Goal: Task Accomplishment & Management: Manage account settings

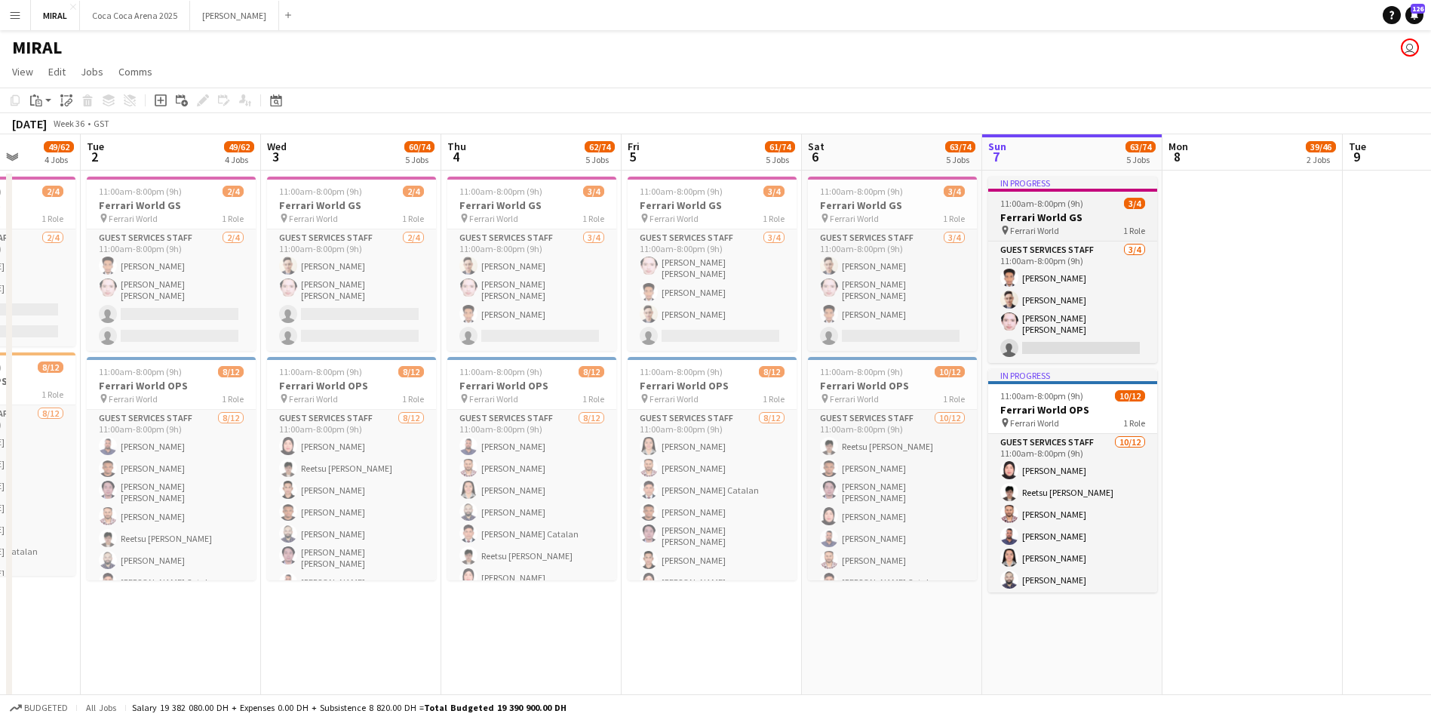
click at [1076, 200] on span "11:00am-8:00pm (9h)" at bounding box center [1042, 203] width 83 height 11
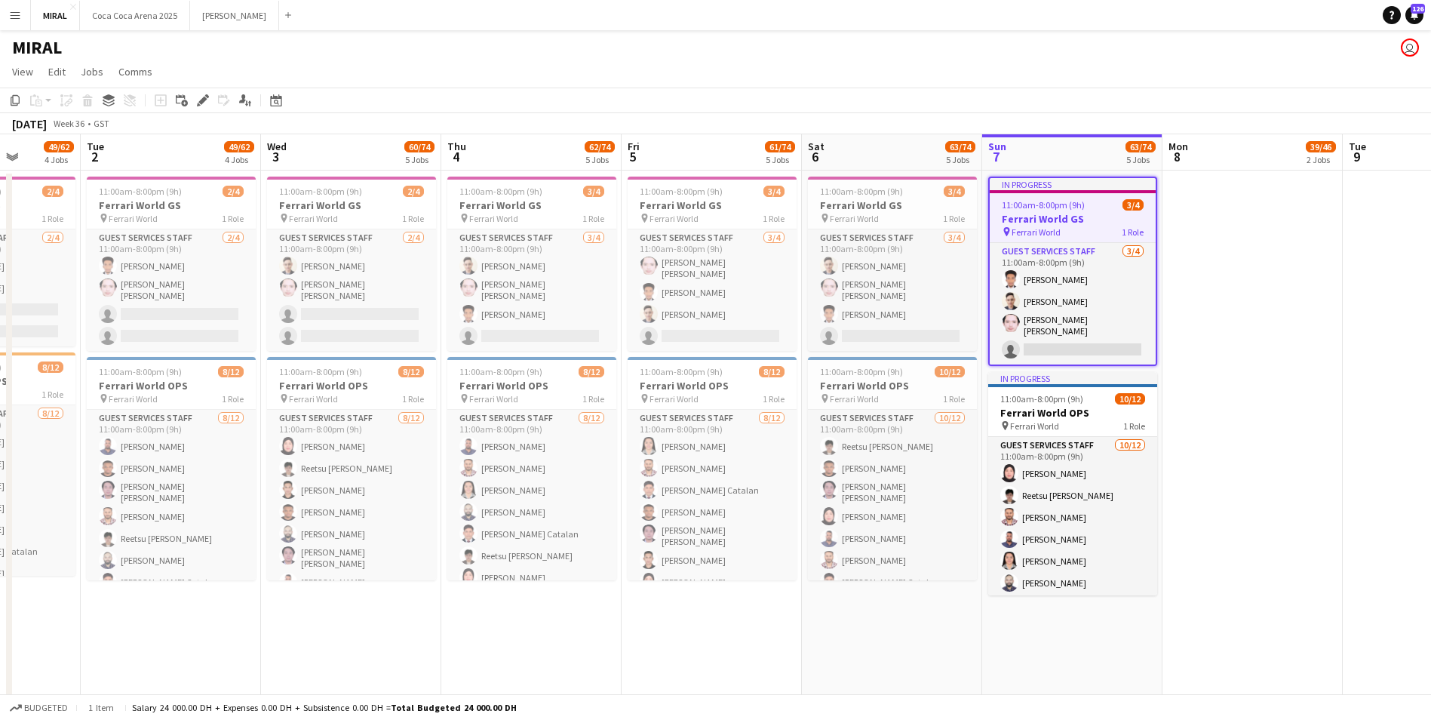
drag, startPoint x: 1056, startPoint y: 227, endPoint x: 1048, endPoint y: 218, distance: 11.8
click at [1048, 218] on h3 "Ferrari World GS" at bounding box center [1073, 219] width 166 height 14
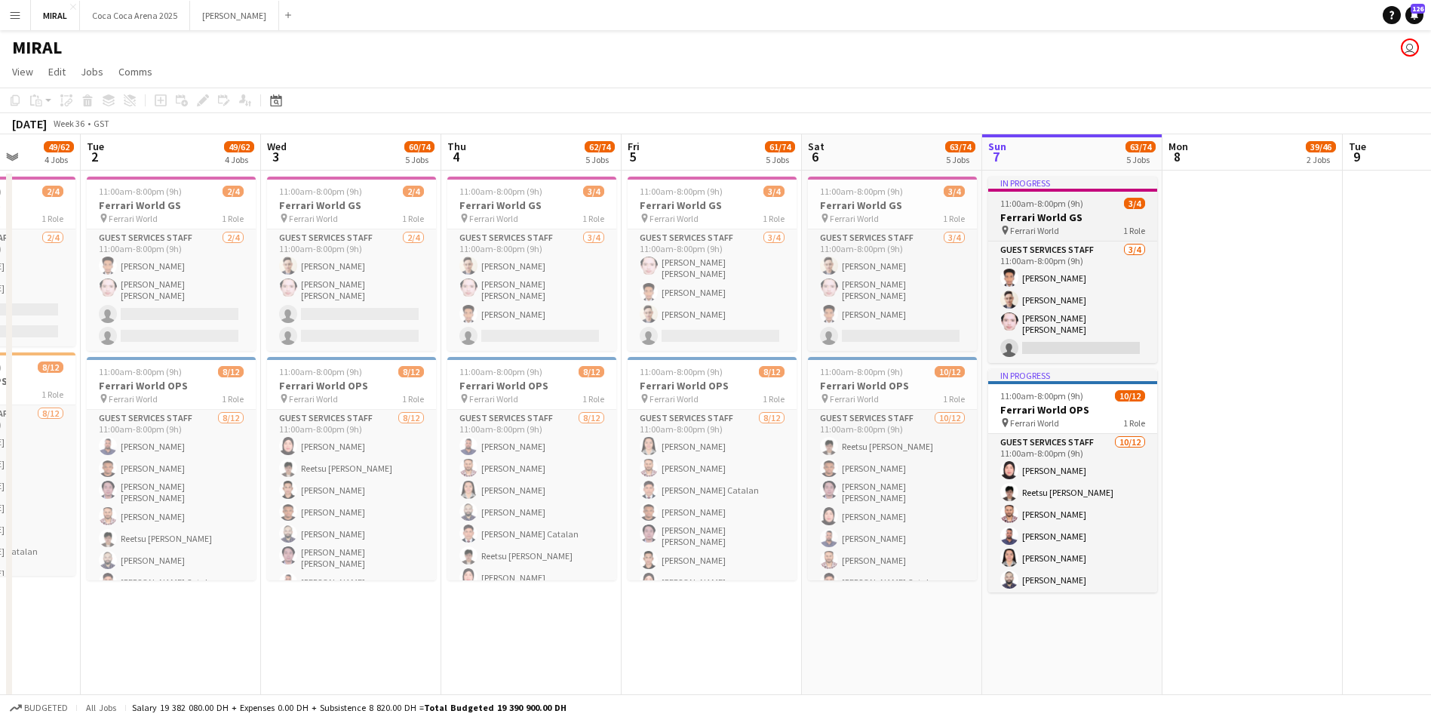
click at [1048, 218] on h3 "Ferrari World GS" at bounding box center [1073, 218] width 169 height 14
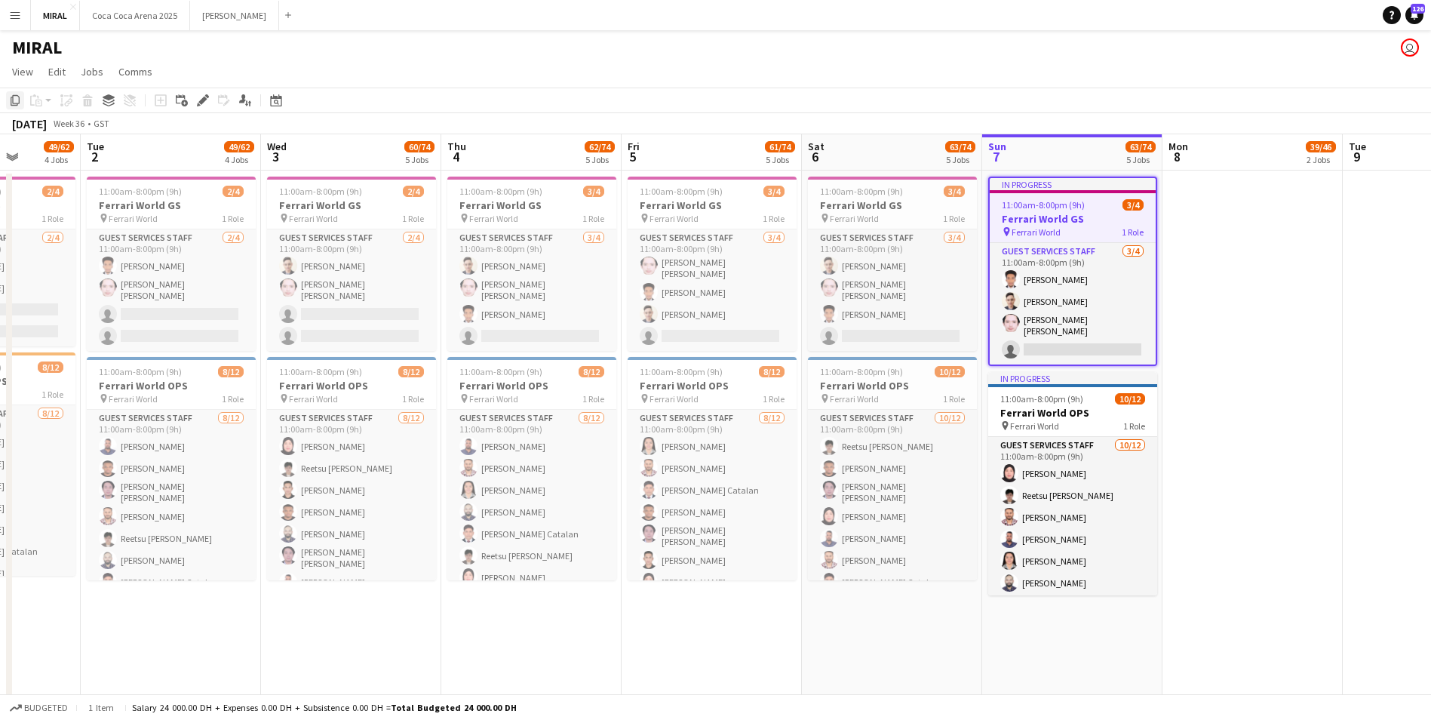
click at [13, 106] on icon at bounding box center [15, 100] width 9 height 11
drag, startPoint x: 1229, startPoint y: 273, endPoint x: 1235, endPoint y: 210, distance: 63.6
click at [1235, 210] on app-date-cell at bounding box center [1254, 447] width 180 height 552
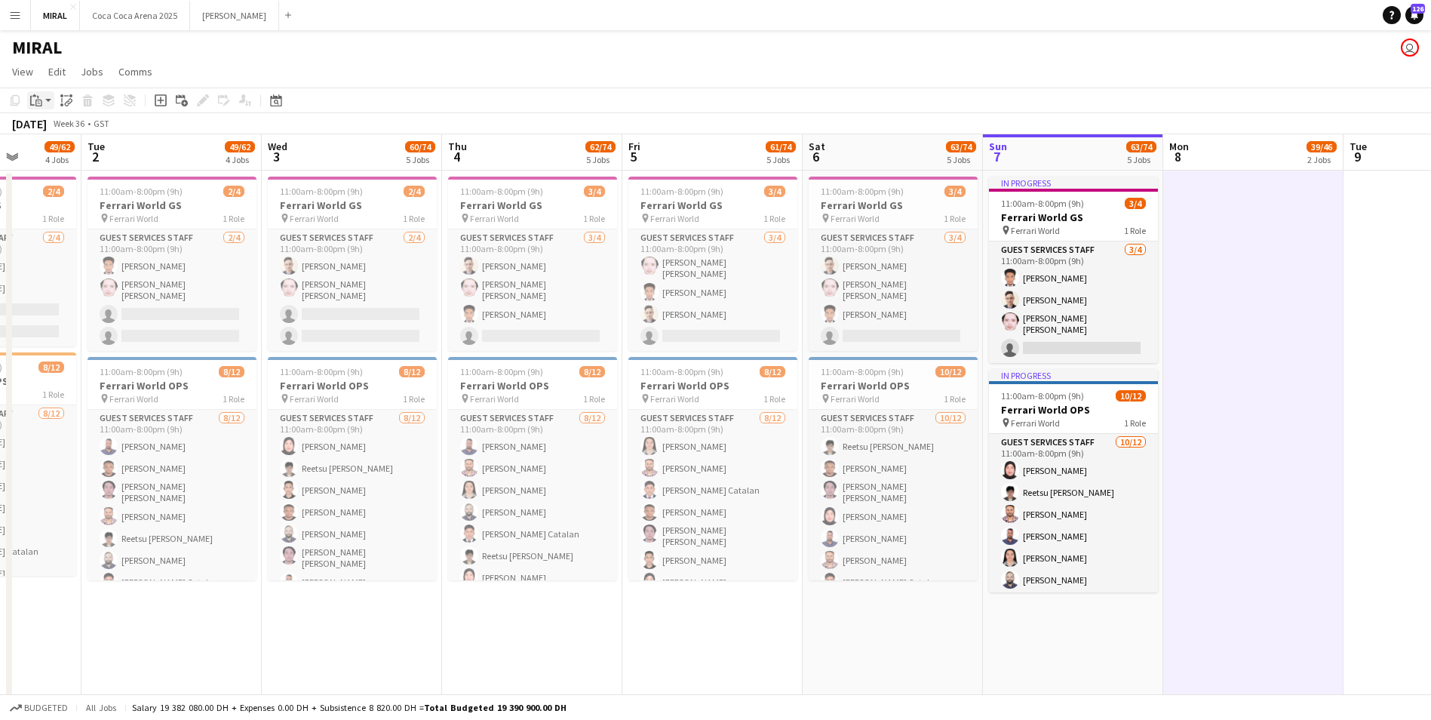
click at [40, 100] on icon at bounding box center [38, 103] width 7 height 7
click at [100, 152] on link "Paste with crew Ctrl+Shift+V" at bounding box center [111, 155] width 142 height 14
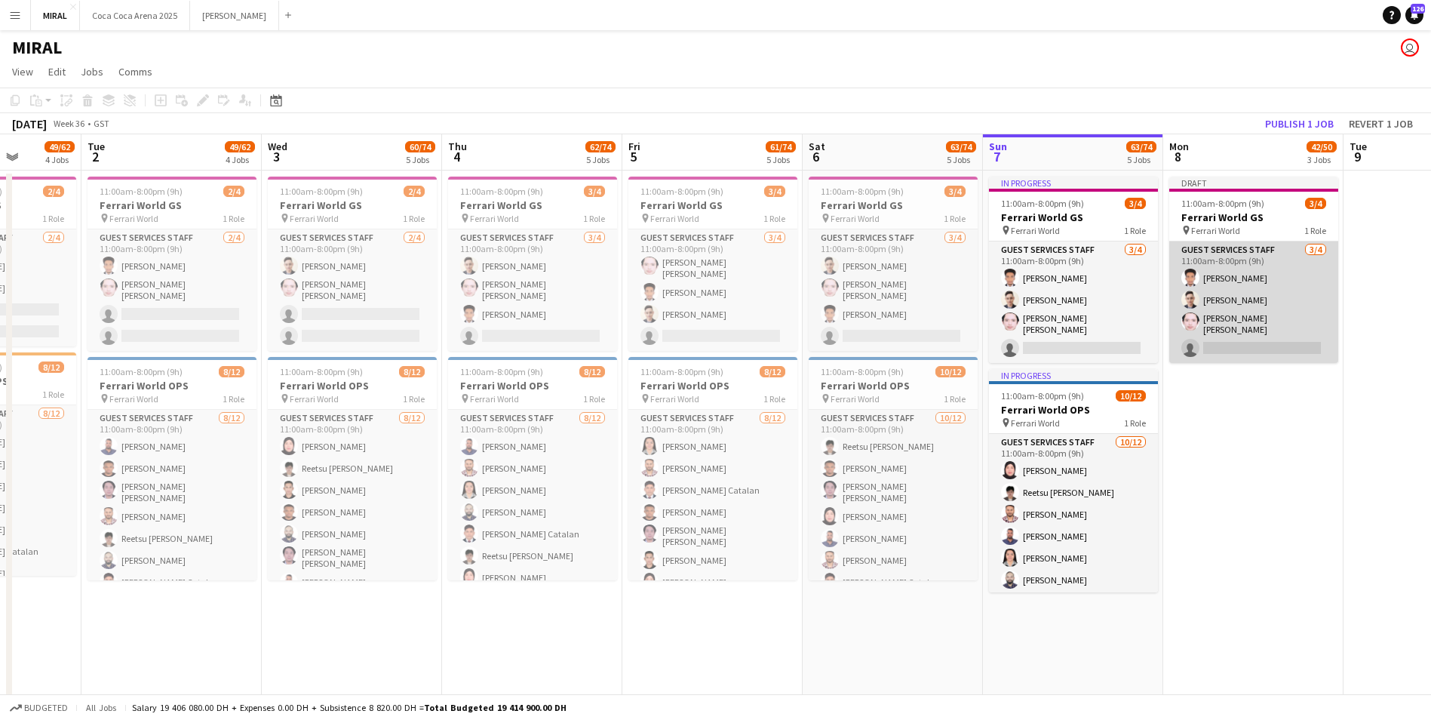
click at [1258, 294] on app-card-role "Guest Services Staff 3/4 11:00am-8:00pm (9h) Abdulsalam Salom Mohammad Alasadi …" at bounding box center [1254, 301] width 169 height 121
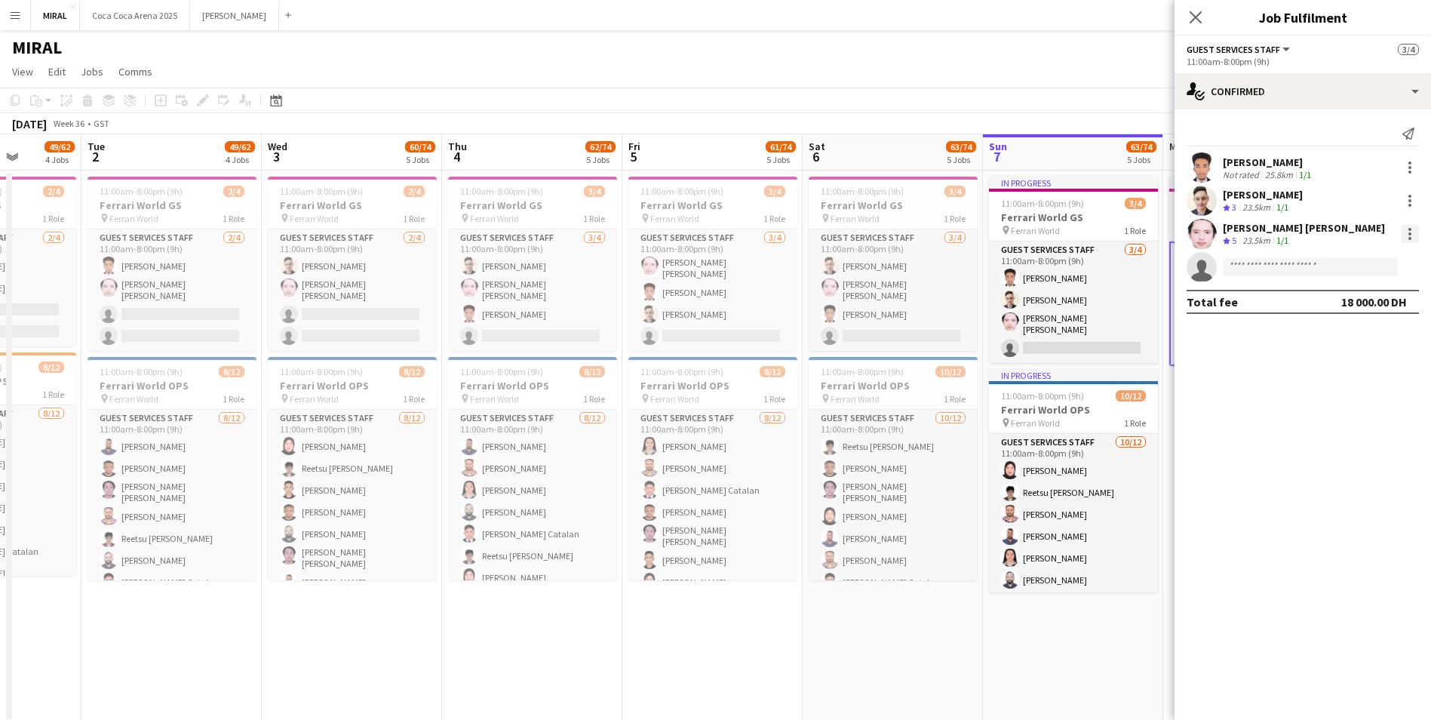
click at [1412, 229] on div at bounding box center [1410, 234] width 18 height 18
click at [1352, 411] on span "Remove" at bounding box center [1336, 406] width 45 height 13
click at [1296, 424] on mat-expansion-panel "check Confirmed Send notification Abdulsalam Salom Not rated 25.8km 1/1 Mohamma…" at bounding box center [1303, 414] width 257 height 610
click at [1075, 646] on app-date-cell "In progress 11:00am-8:00pm (9h) 3/4 Ferrari World GS pin Ferrari World 1 Role G…" at bounding box center [1073, 447] width 180 height 552
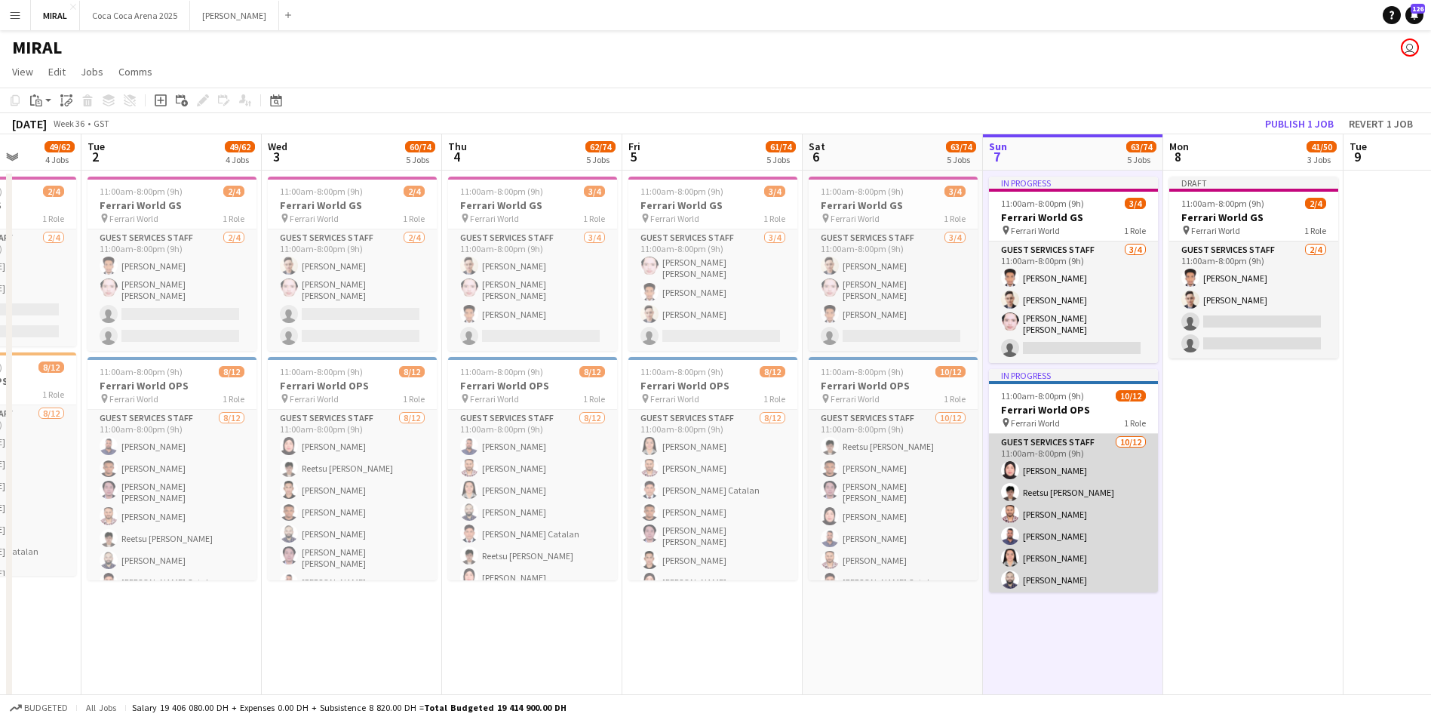
click at [1072, 453] on app-card-role "Guest Services Staff 10/12 11:00am-8:00pm (9h) Sheena Catherine Pineda Reetsu H…" at bounding box center [1073, 582] width 169 height 297
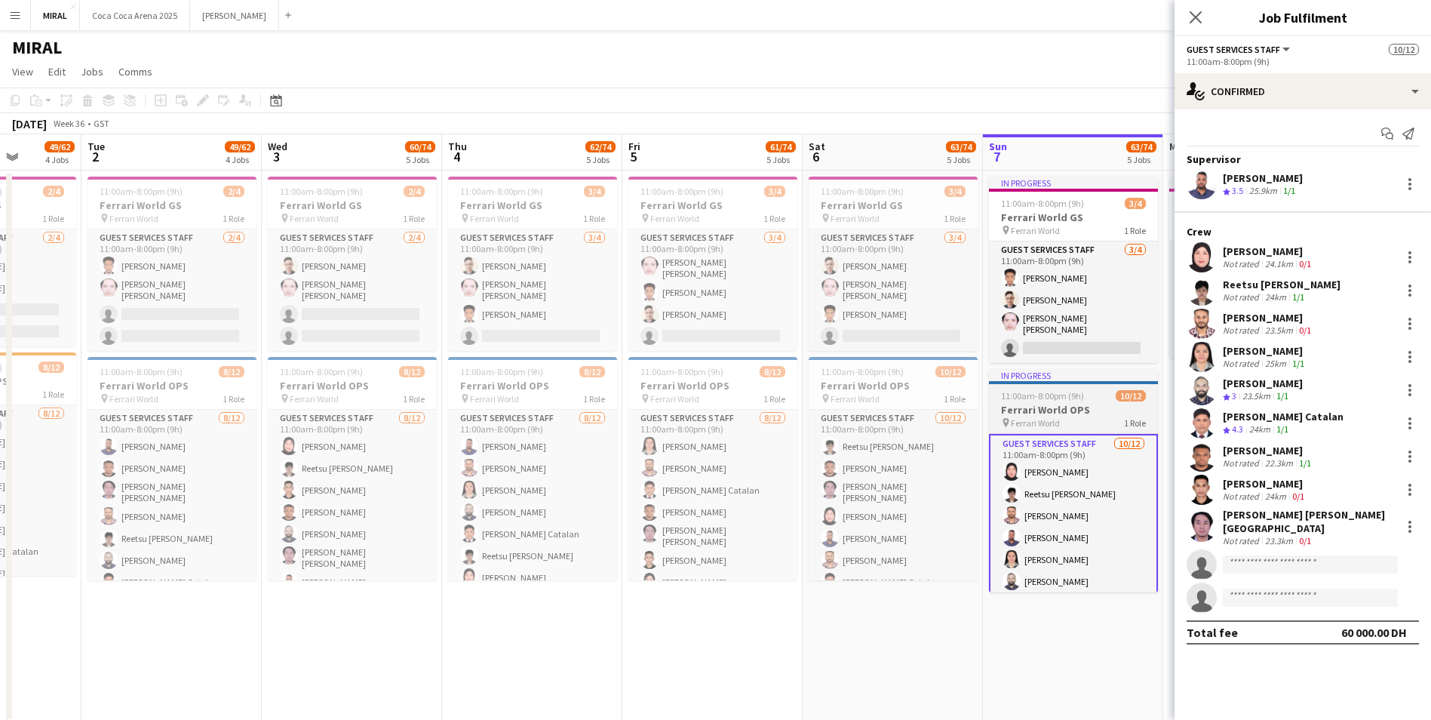
click at [1081, 404] on h3 "Ferrari World OPS" at bounding box center [1073, 410] width 169 height 14
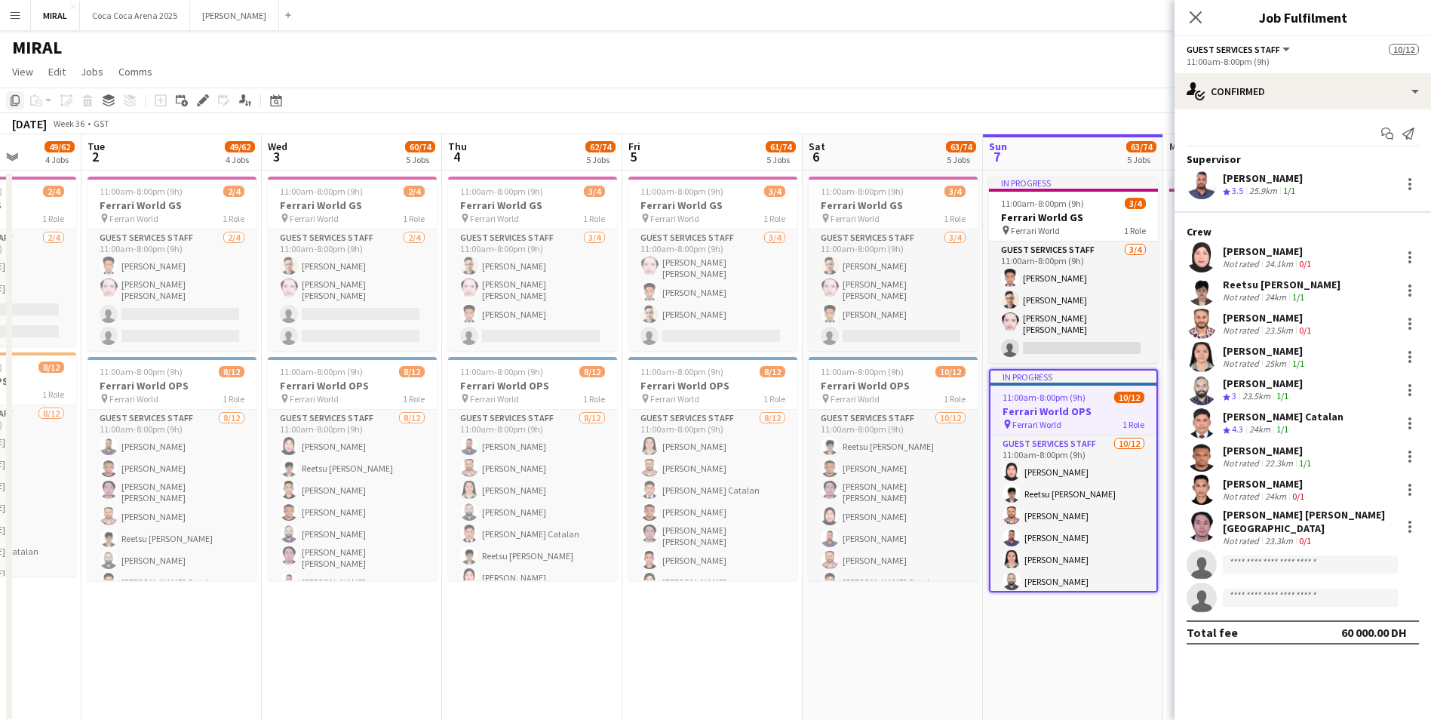
click at [9, 100] on icon "Copy" at bounding box center [15, 100] width 12 height 12
click at [1117, 664] on app-date-cell "In progress 11:00am-8:00pm (9h) 3/4 Ferrari World GS pin Ferrari World 1 Role G…" at bounding box center [1073, 447] width 180 height 552
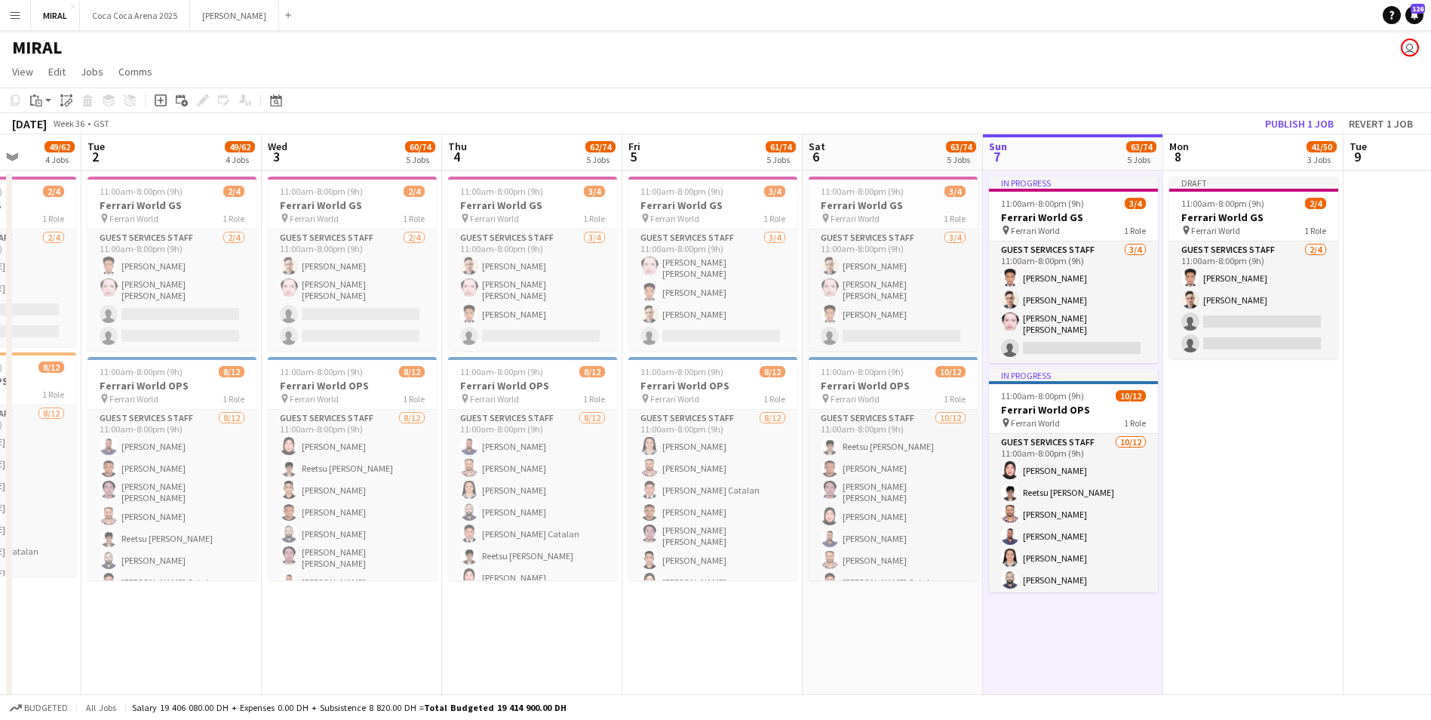
scroll to position [0, 459]
click at [1272, 492] on app-date-cell "Draft 11:00am-8:00pm (9h) 2/4 Ferrari World GS pin Ferrari World 1 Role Guest S…" at bounding box center [1254, 447] width 180 height 552
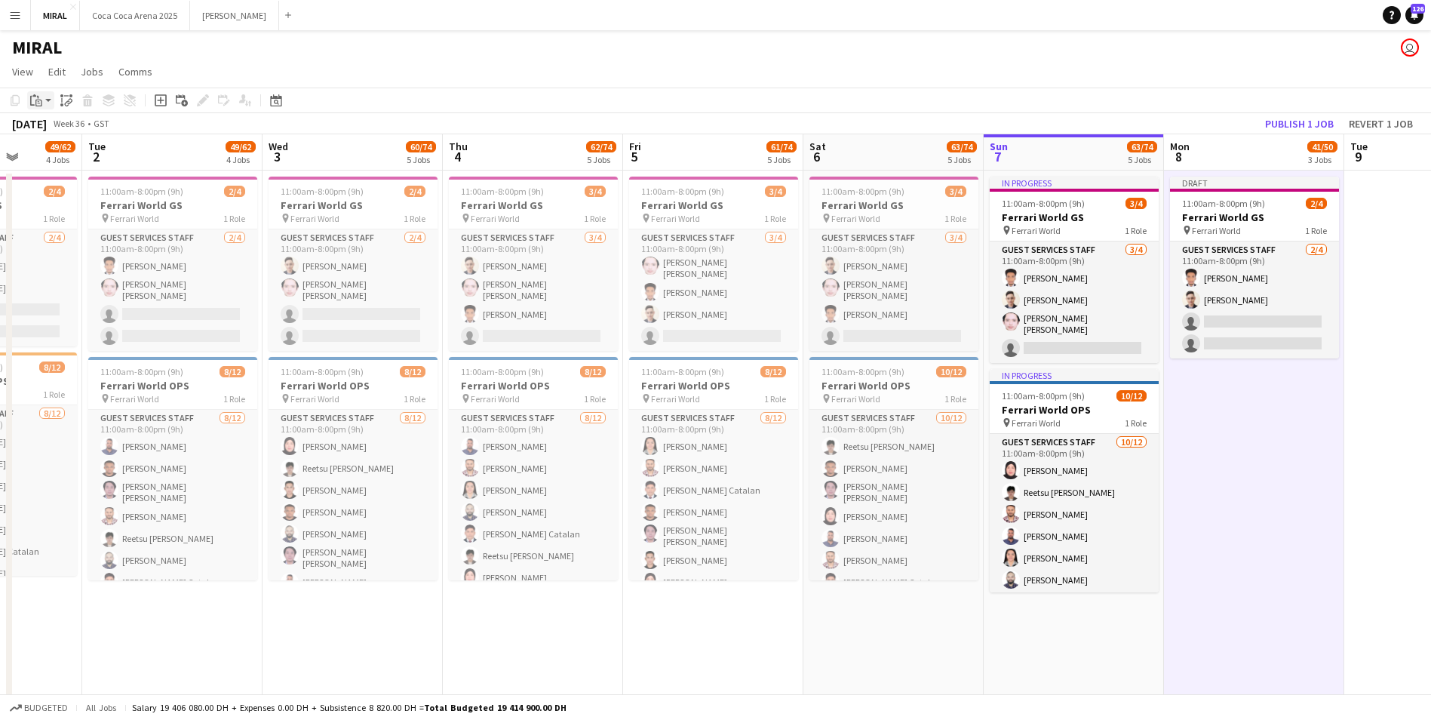
click at [38, 100] on icon at bounding box center [38, 103] width 7 height 7
click at [80, 151] on link "Paste with crew Ctrl+Shift+V" at bounding box center [111, 155] width 142 height 14
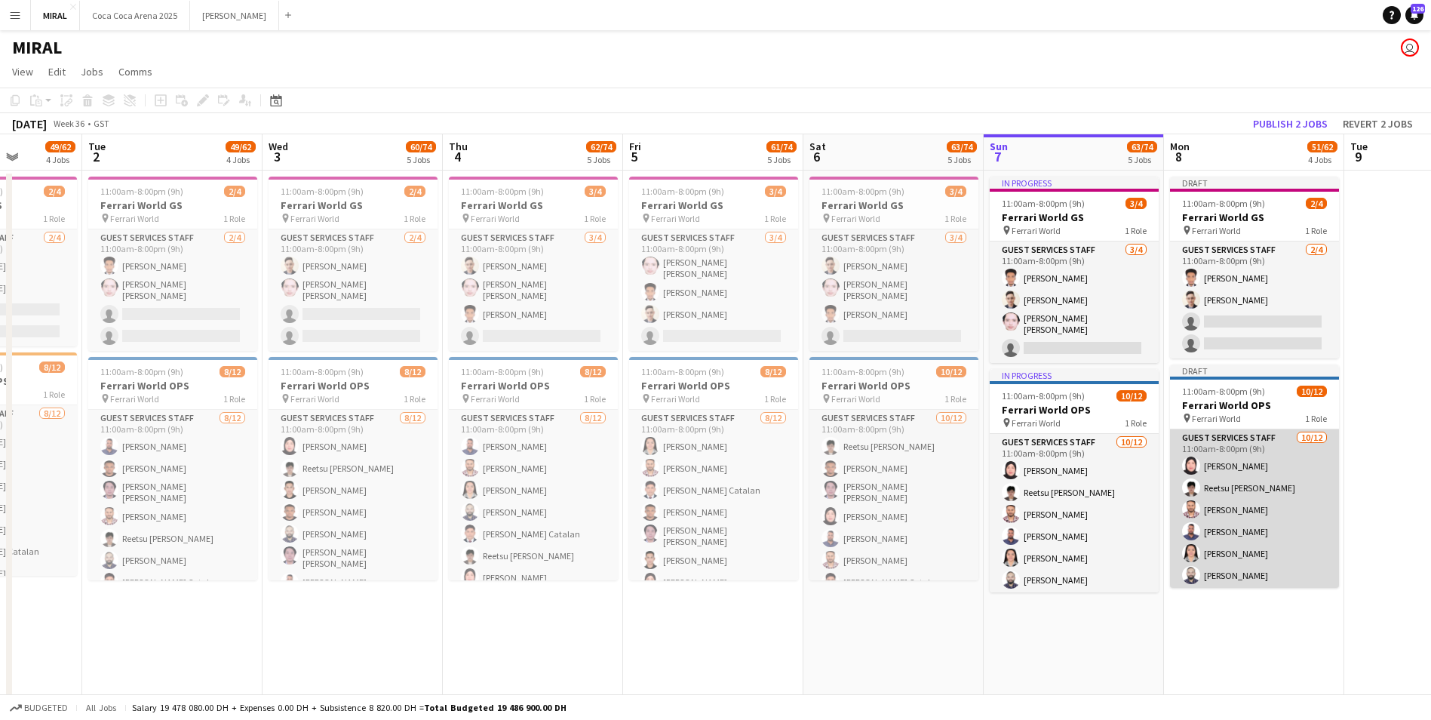
click at [1271, 507] on app-card-role "Guest Services Staff 10/12 11:00am-8:00pm (9h) Sheena Catherine Pineda Reetsu H…" at bounding box center [1254, 577] width 169 height 297
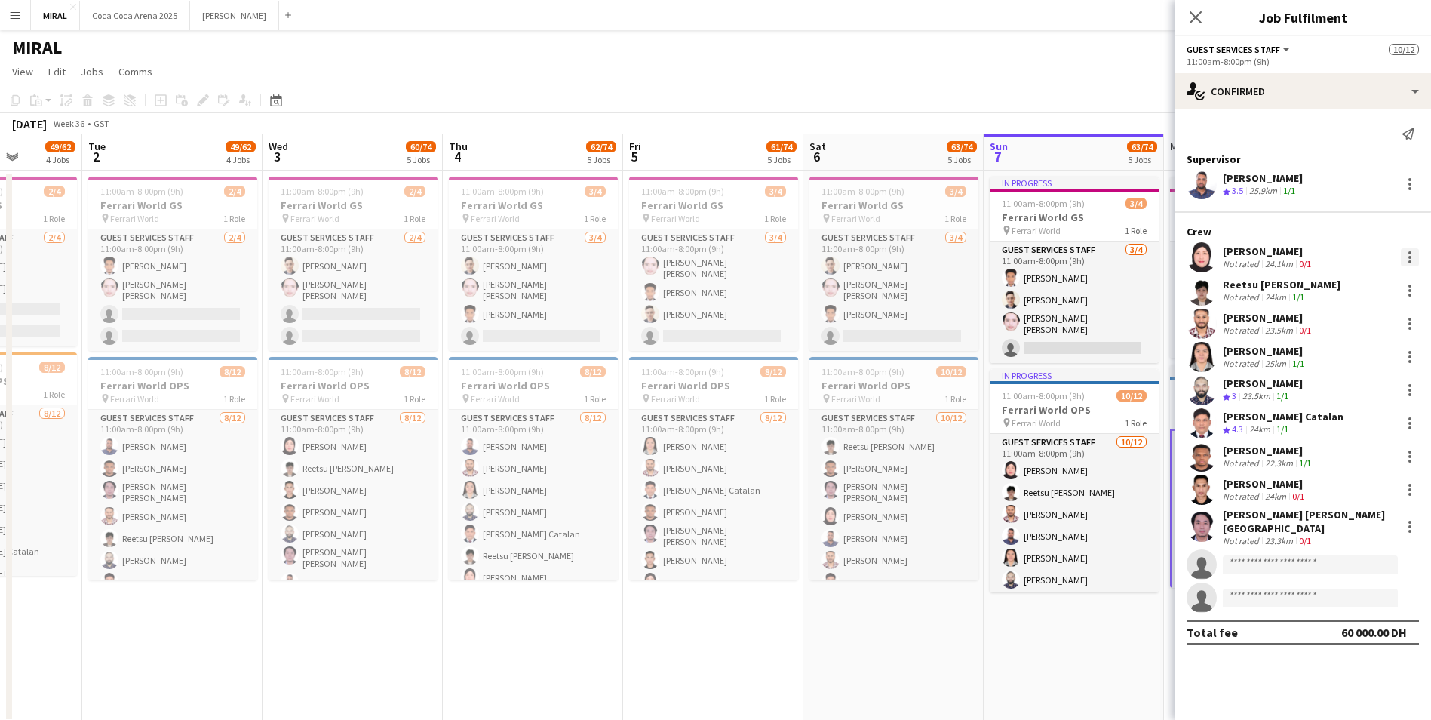
click at [1410, 260] on div at bounding box center [1410, 261] width 3 height 3
click at [1357, 429] on span "Remove" at bounding box center [1336, 429] width 45 height 13
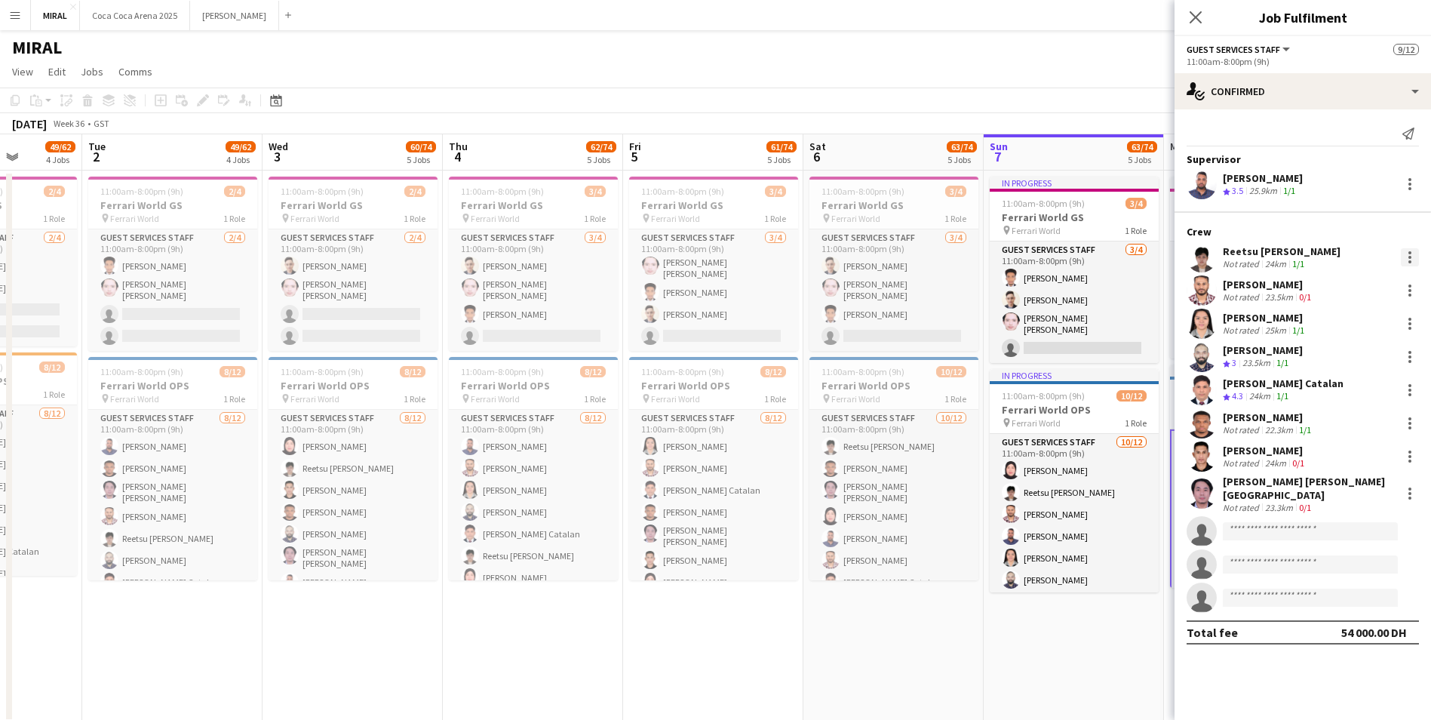
click at [1413, 253] on div at bounding box center [1410, 257] width 18 height 18
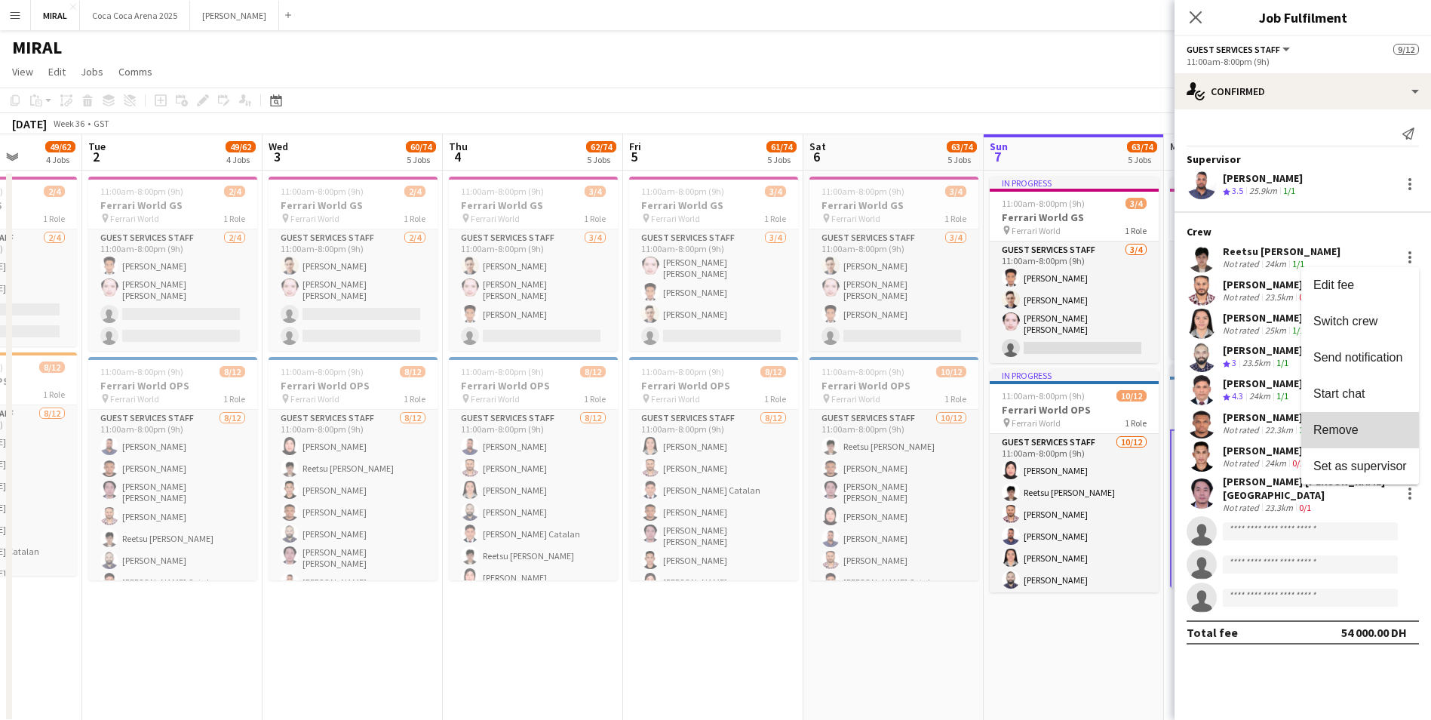
click at [1349, 430] on span "Remove" at bounding box center [1336, 429] width 45 height 13
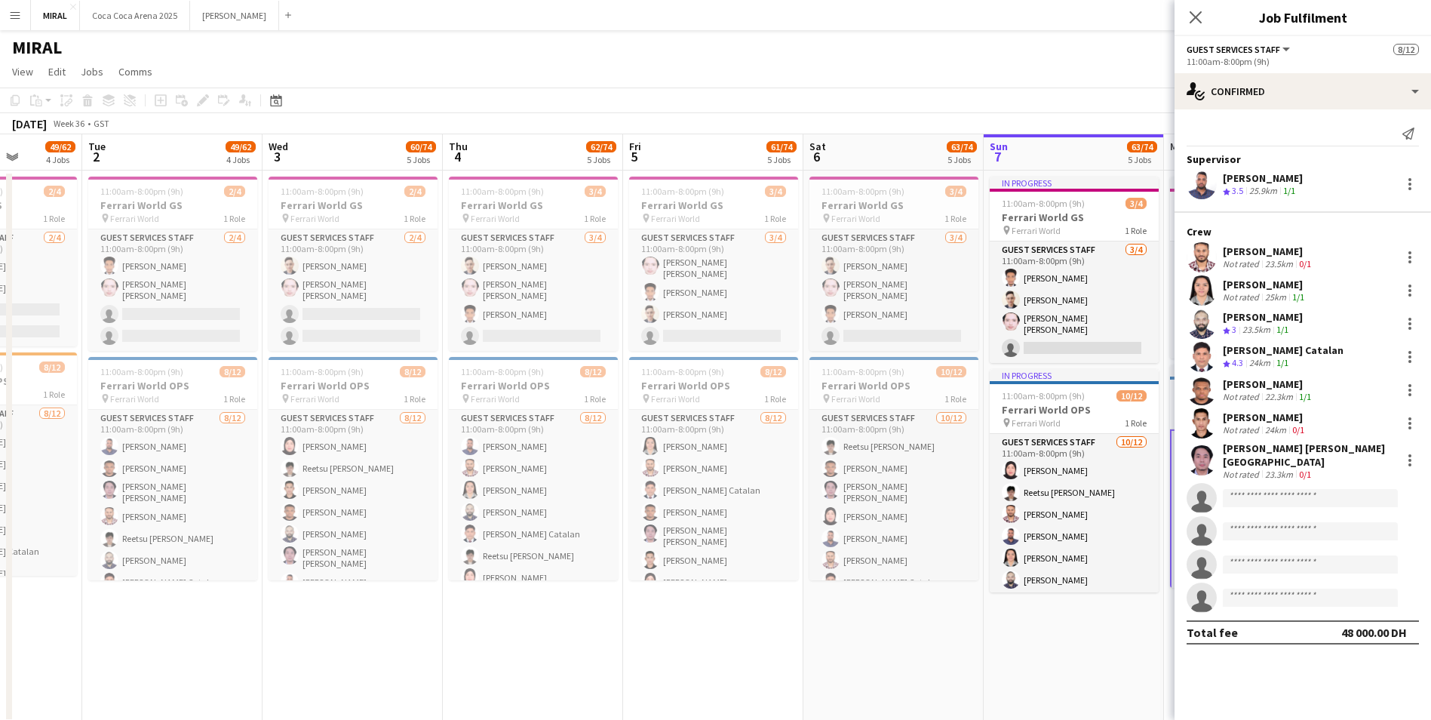
click at [1049, 632] on app-date-cell "In progress 11:00am-8:00pm (9h) 3/4 Ferrari World GS pin Ferrari World 1 Role G…" at bounding box center [1074, 447] width 180 height 552
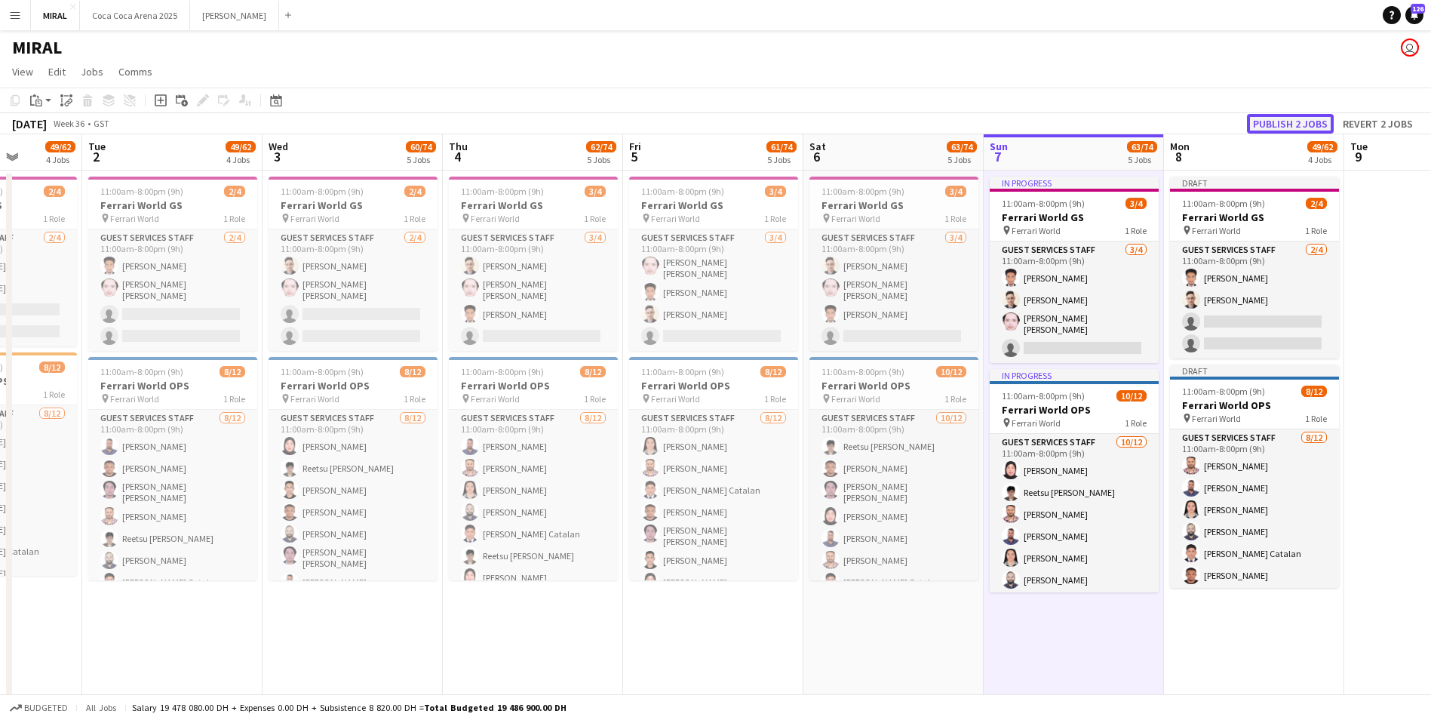
click at [1282, 121] on button "Publish 2 jobs" at bounding box center [1290, 124] width 87 height 20
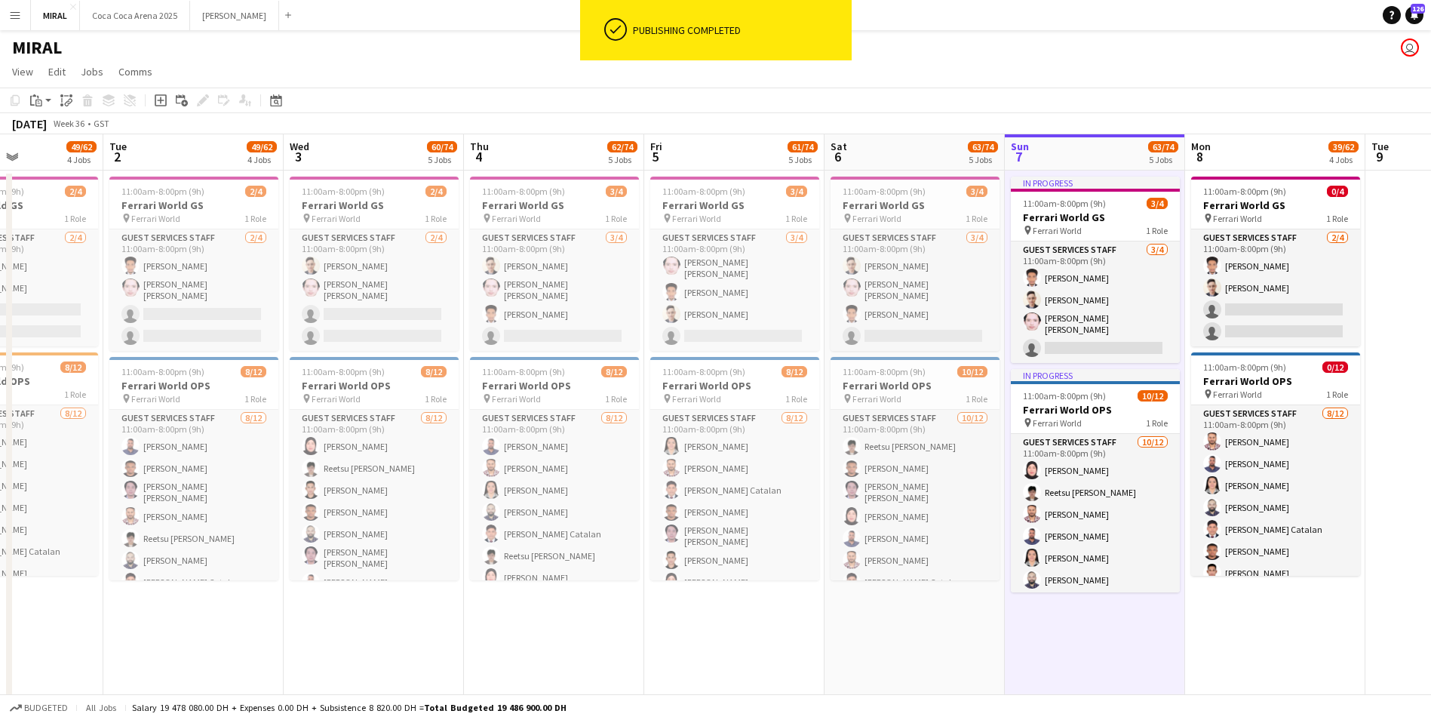
scroll to position [0, 437]
drag, startPoint x: 843, startPoint y: 644, endPoint x: 865, endPoint y: 647, distance: 22.1
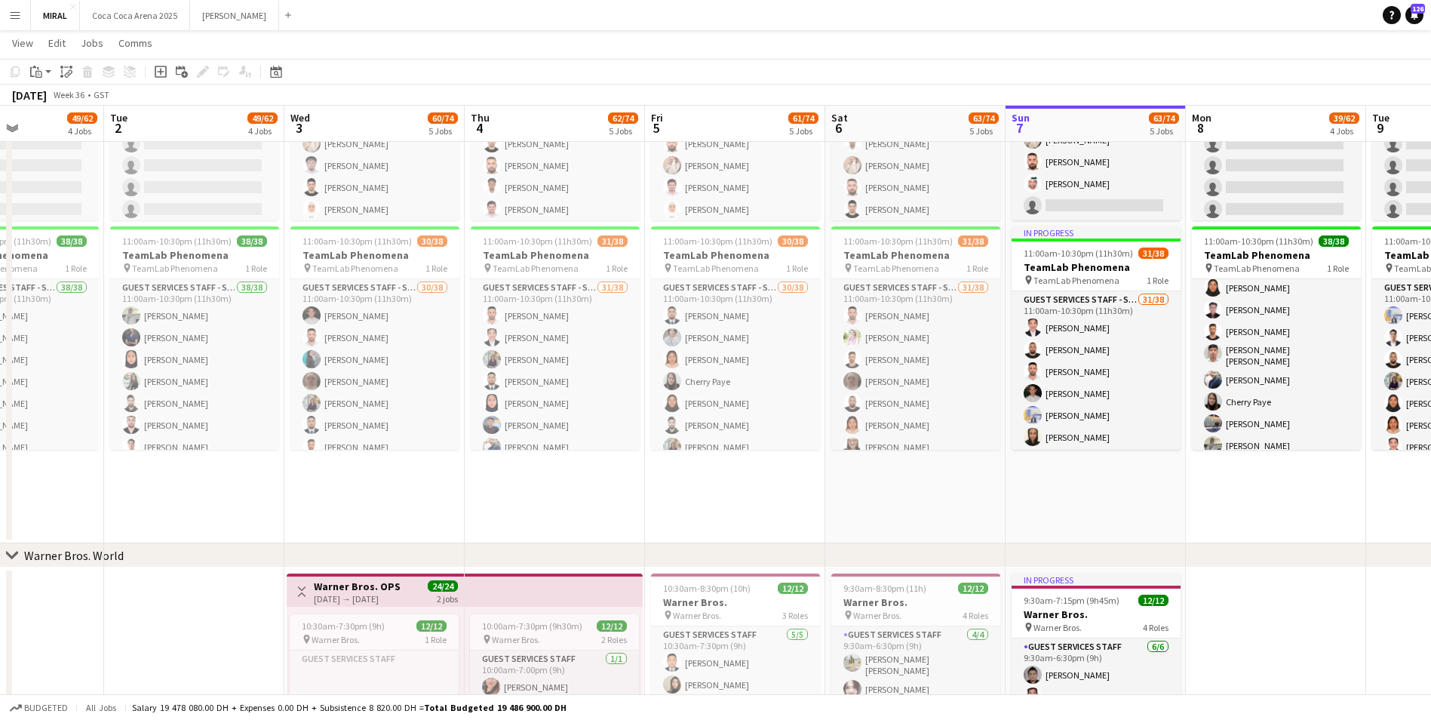
scroll to position [226, 0]
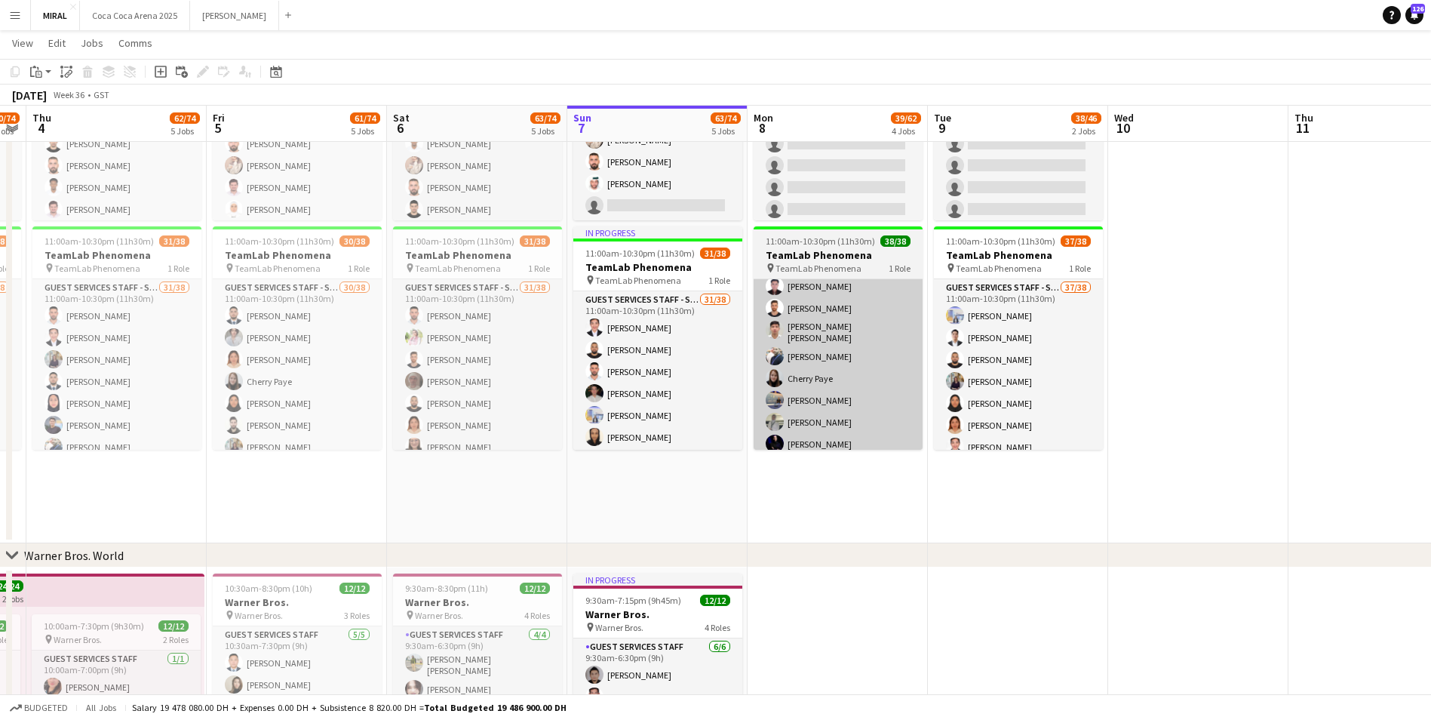
drag, startPoint x: 1203, startPoint y: 484, endPoint x: 772, endPoint y: 447, distance: 432.5
click at [767, 447] on app-calendar-viewport "Mon 1 49/62 4 Jobs Tue 2 49/62 4 Jobs Wed 3 60/74 5 Jobs Thu 4 62/74 5 Jobs Fri…" at bounding box center [715, 217] width 1431 height 1826
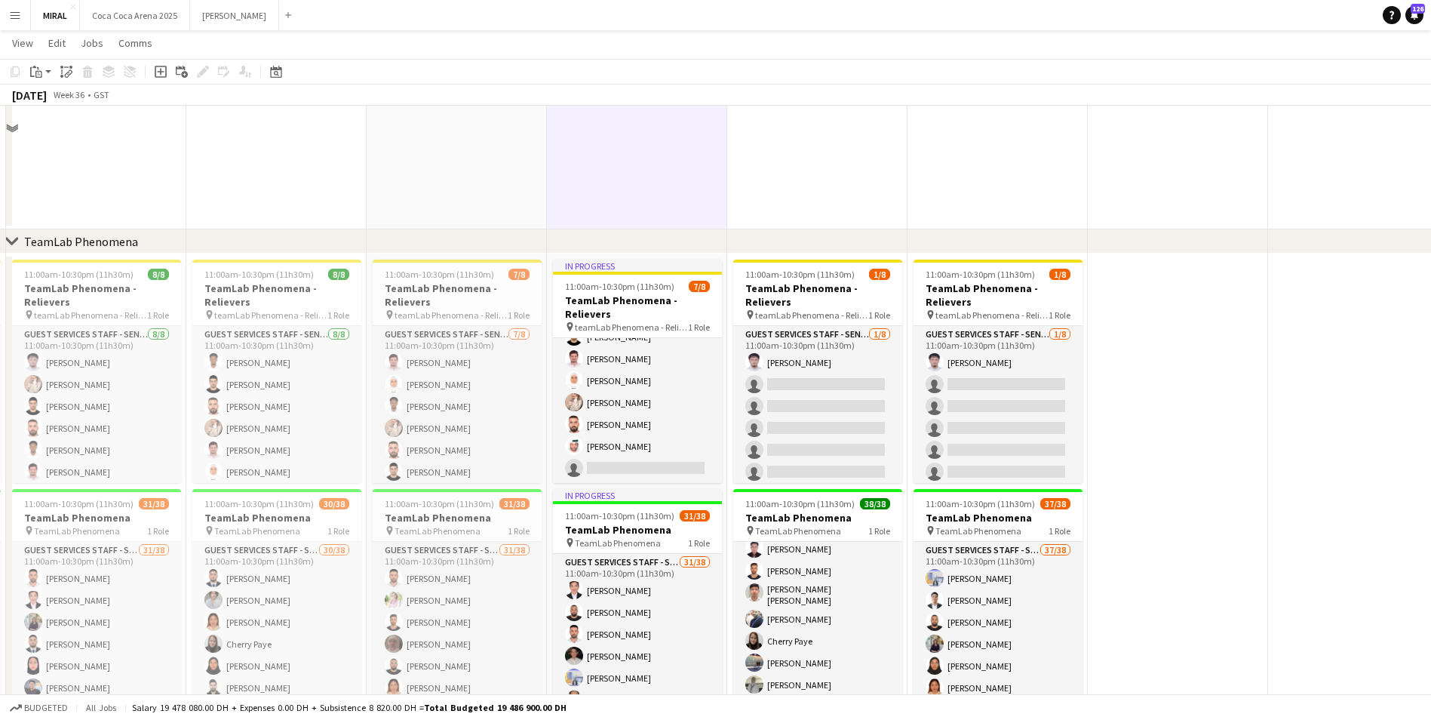
scroll to position [436, 0]
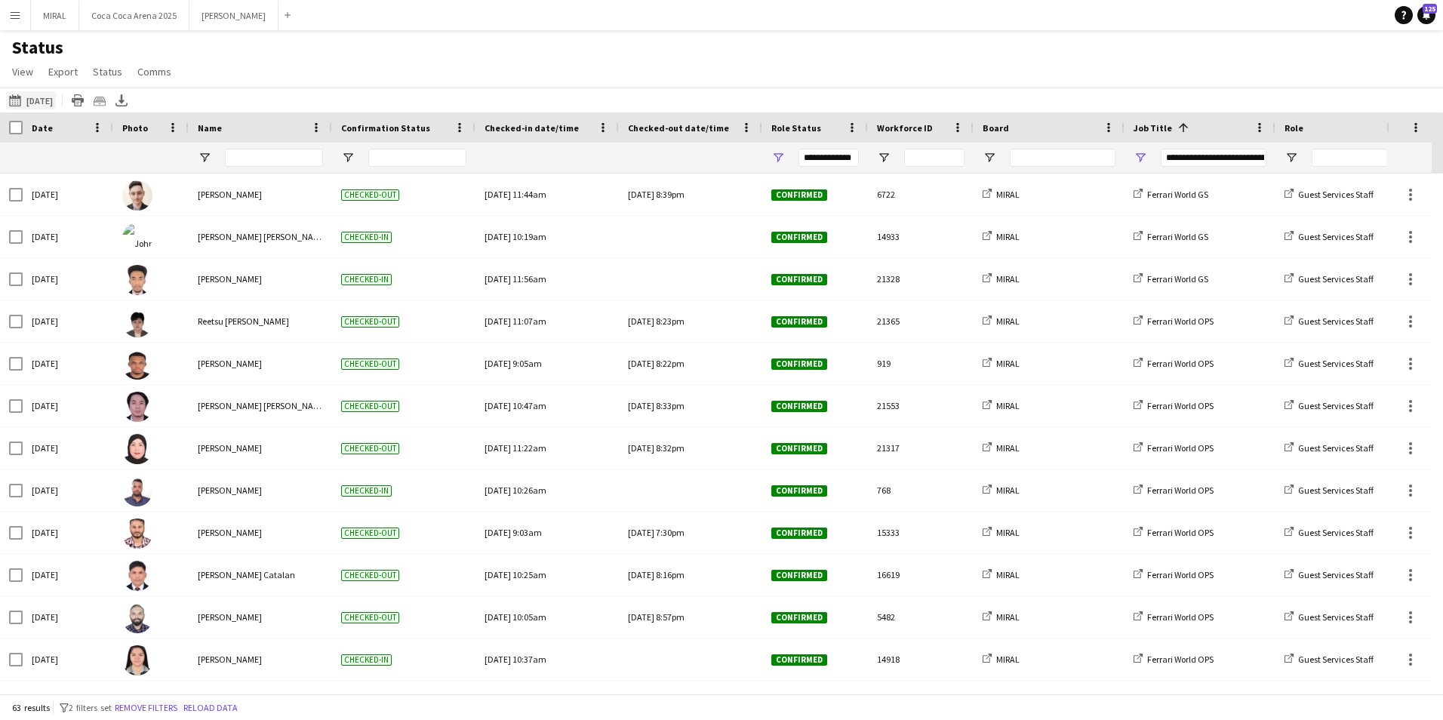
click at [29, 94] on button "[DATE] to [DATE] [DATE]" at bounding box center [31, 100] width 50 height 18
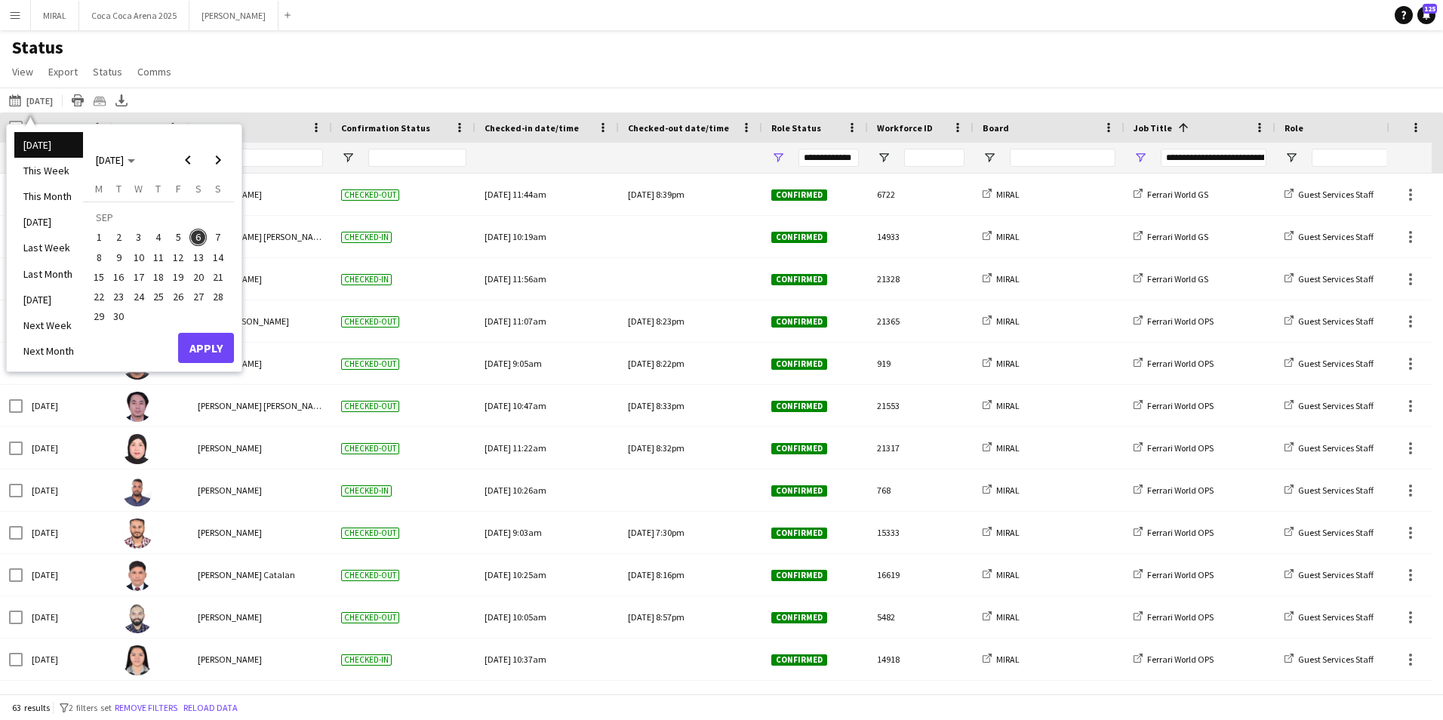
click at [220, 238] on span "7" at bounding box center [218, 238] width 18 height 18
click at [213, 346] on button "Apply" at bounding box center [206, 348] width 56 height 30
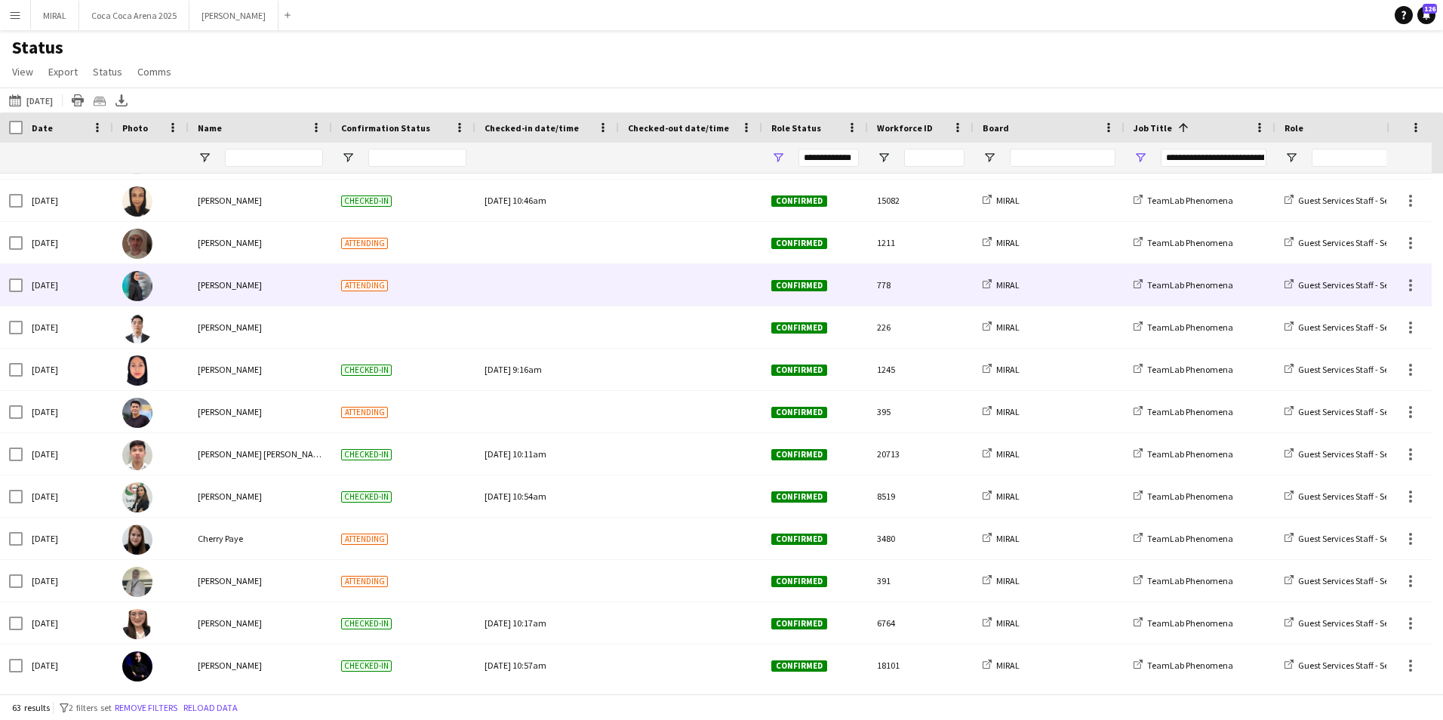
scroll to position [792, 0]
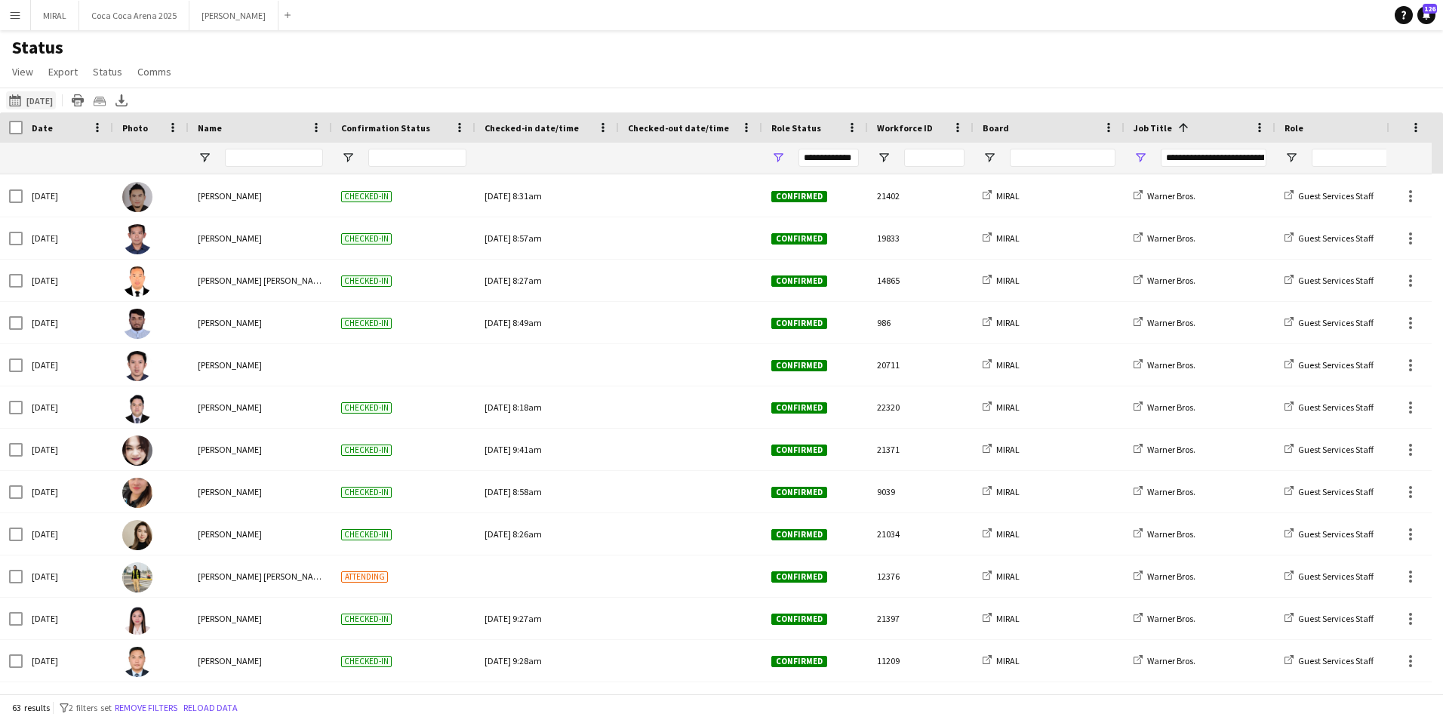
click at [50, 100] on button "[DATE] to [DATE] [DATE]" at bounding box center [31, 100] width 50 height 18
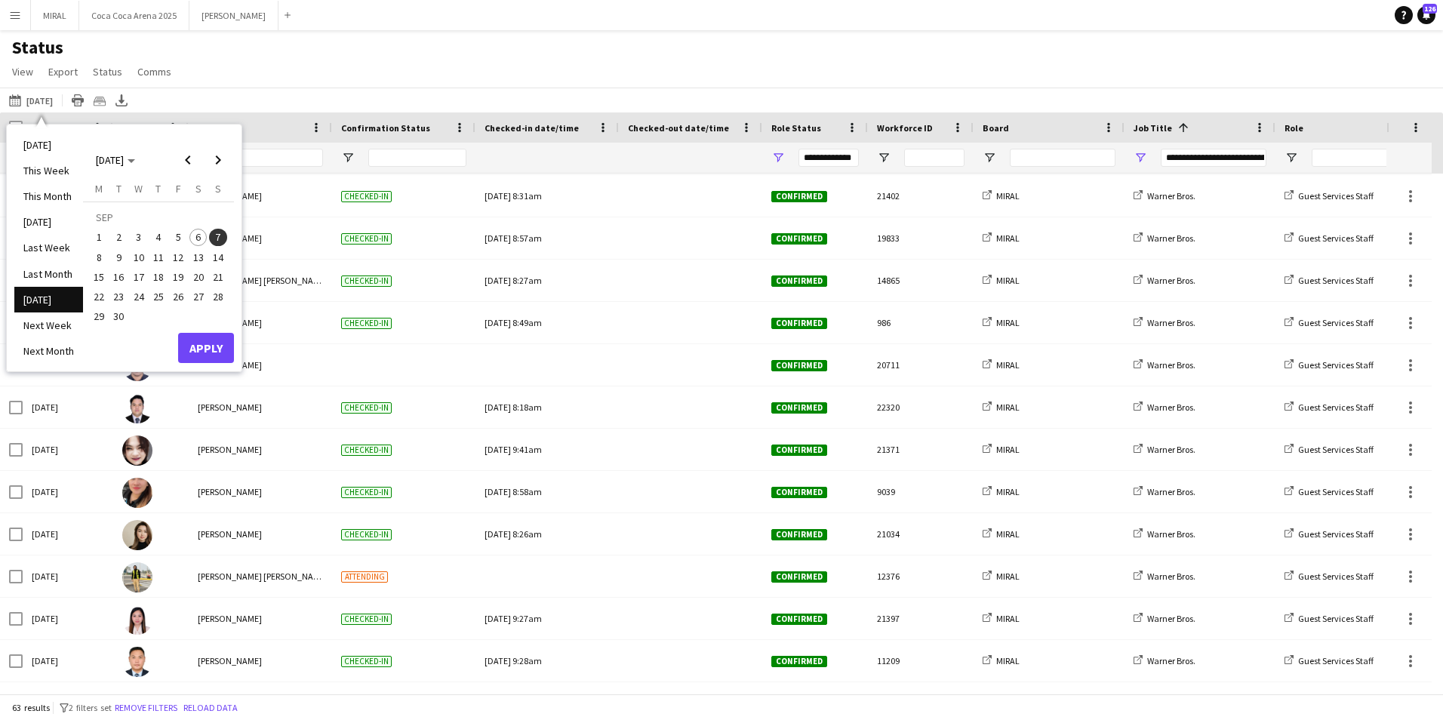
click at [199, 239] on span "6" at bounding box center [198, 238] width 18 height 18
click at [208, 349] on button "Apply" at bounding box center [206, 348] width 56 height 30
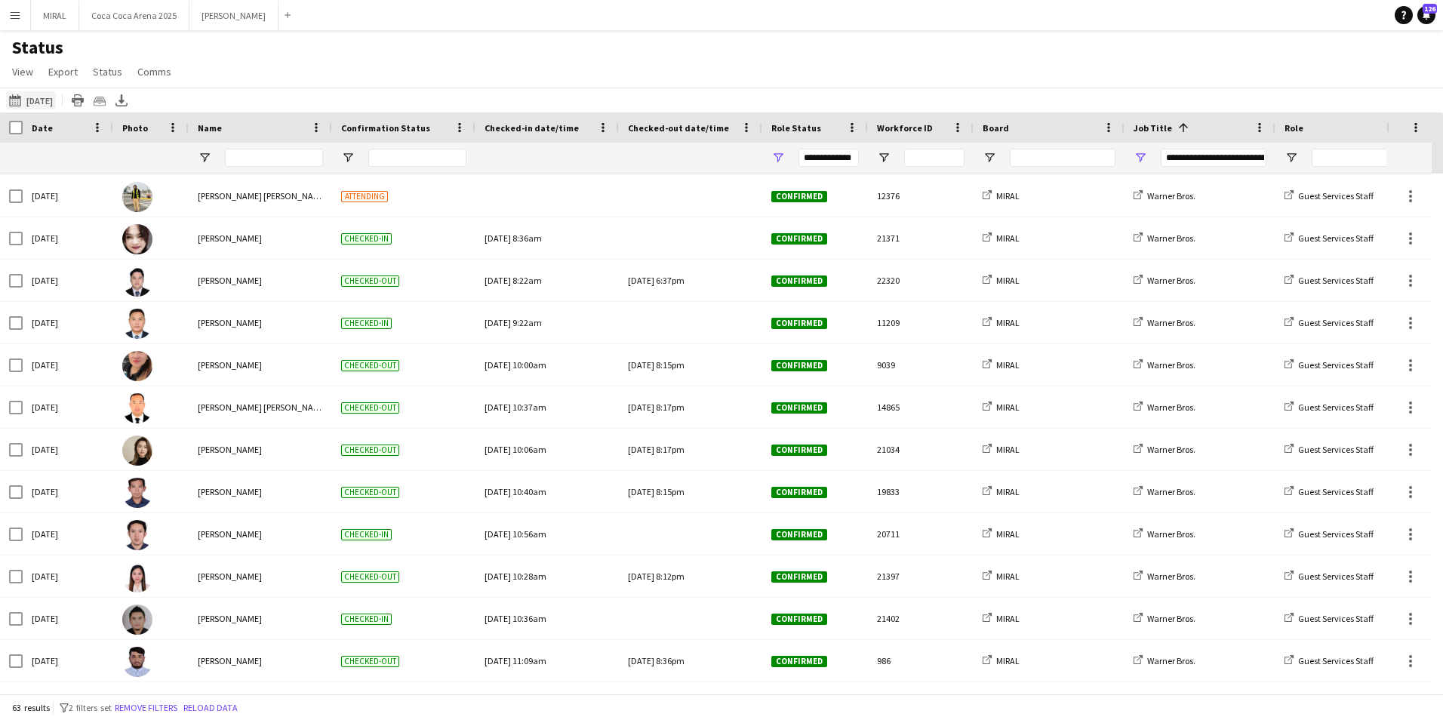
click at [38, 103] on button "[DATE] to [DATE] [DATE]" at bounding box center [31, 100] width 50 height 18
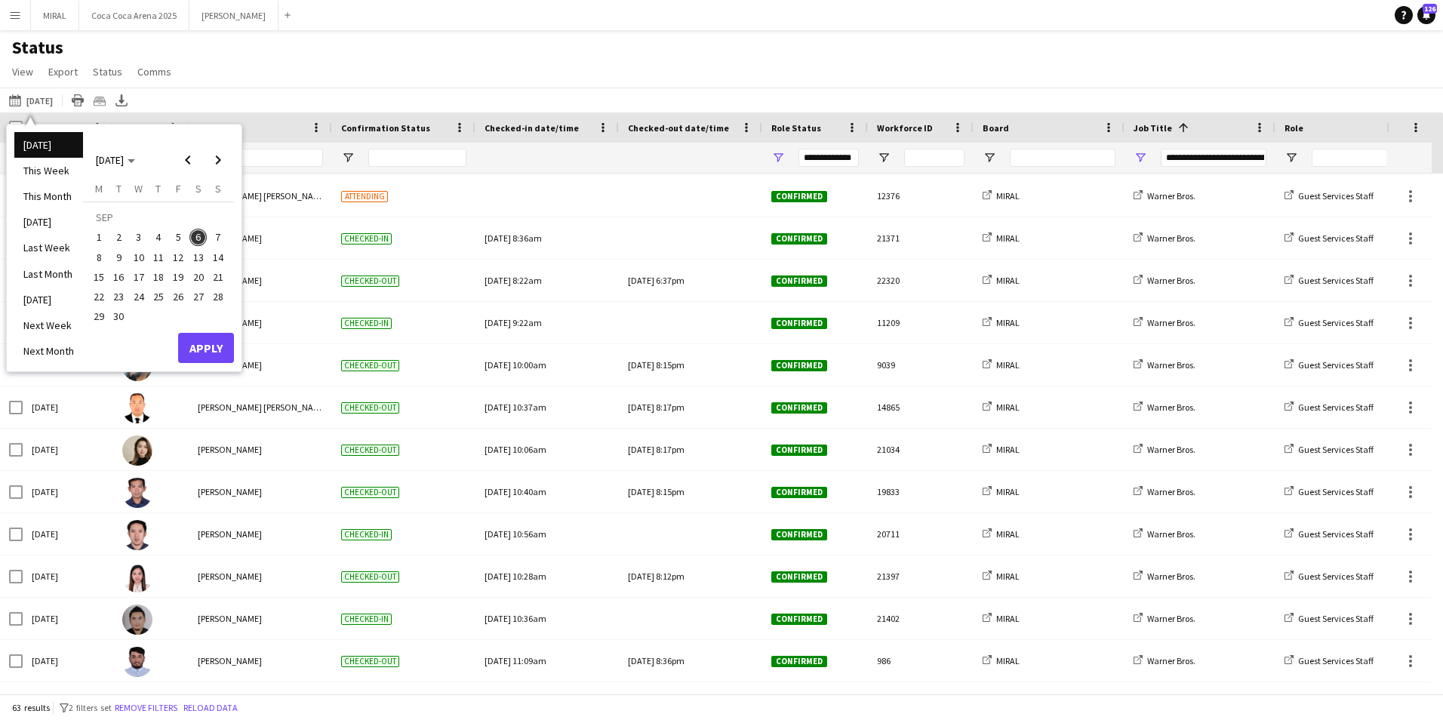
click at [179, 239] on span "5" at bounding box center [178, 238] width 18 height 18
click at [204, 345] on button "Apply" at bounding box center [206, 348] width 56 height 30
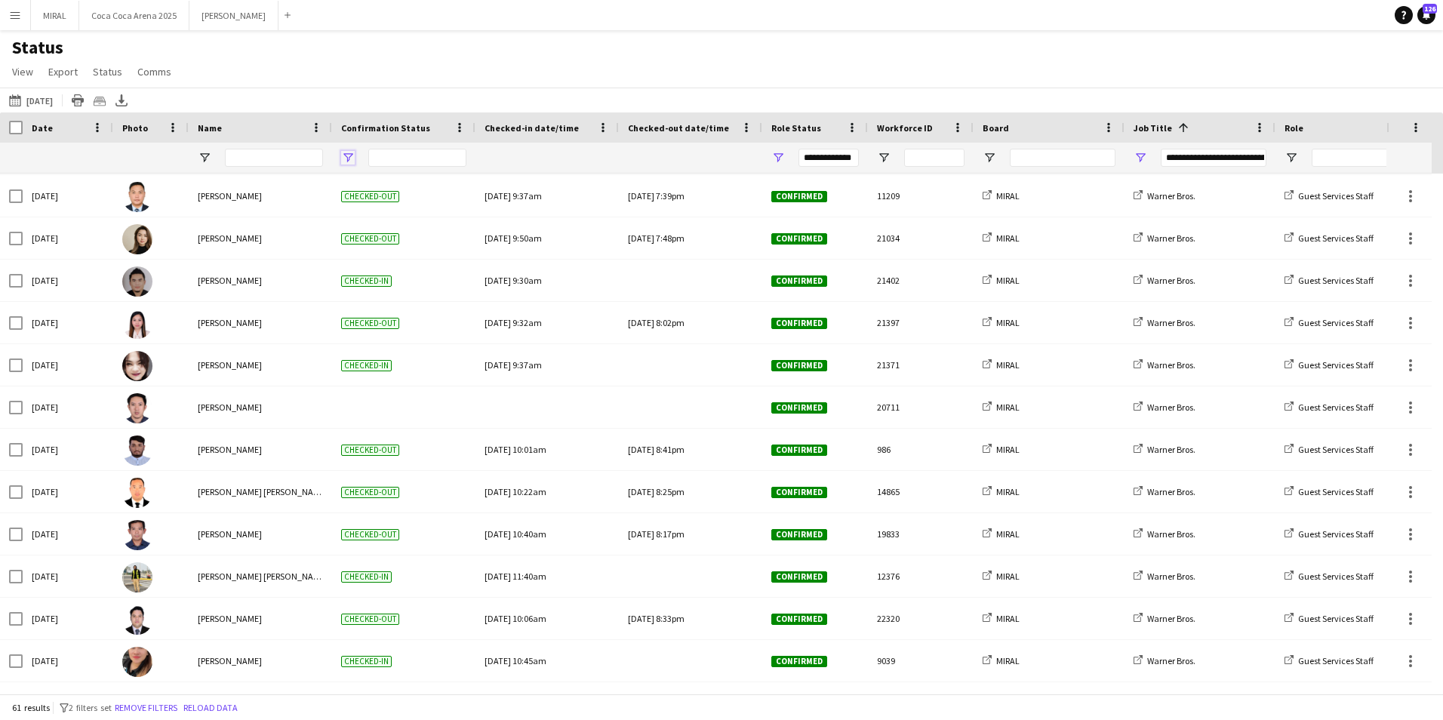
click at [346, 156] on span "Open Filter Menu" at bounding box center [348, 158] width 14 height 14
type input "**********"
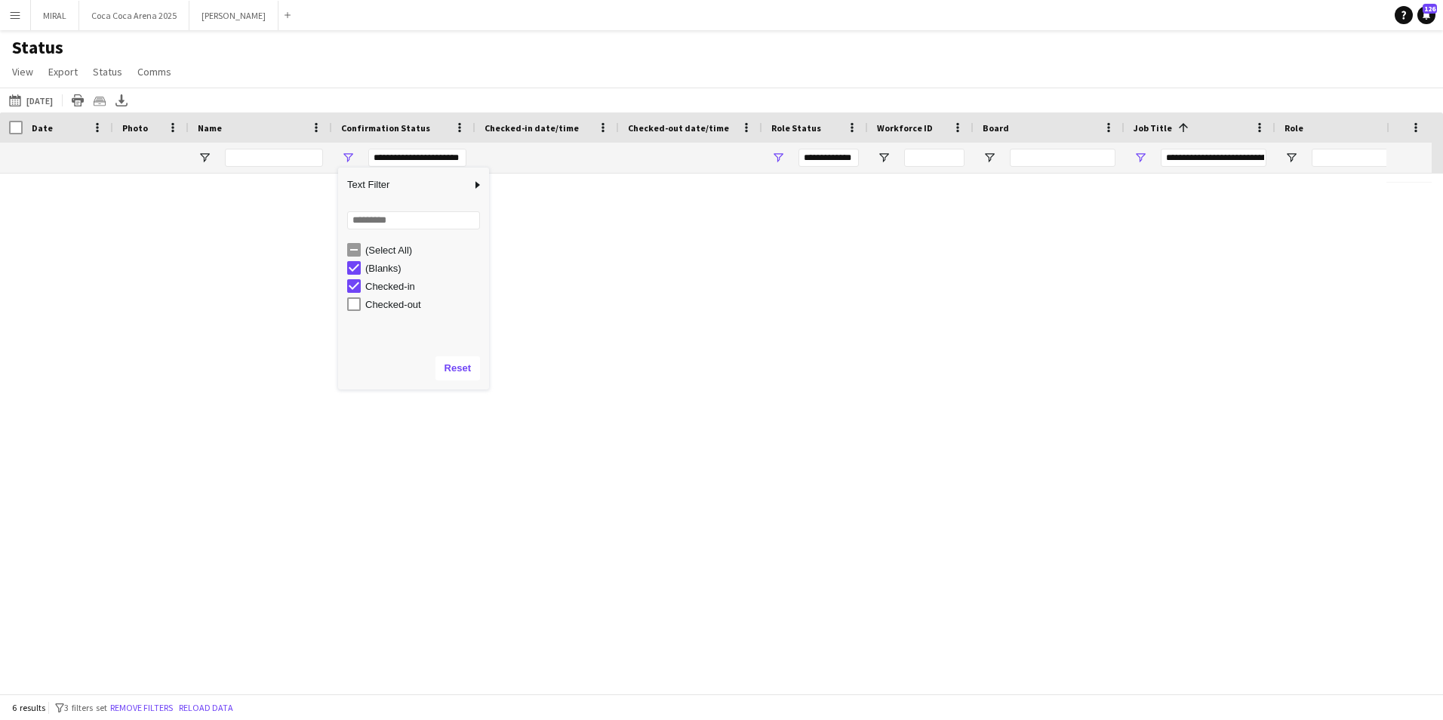
type input "**********"
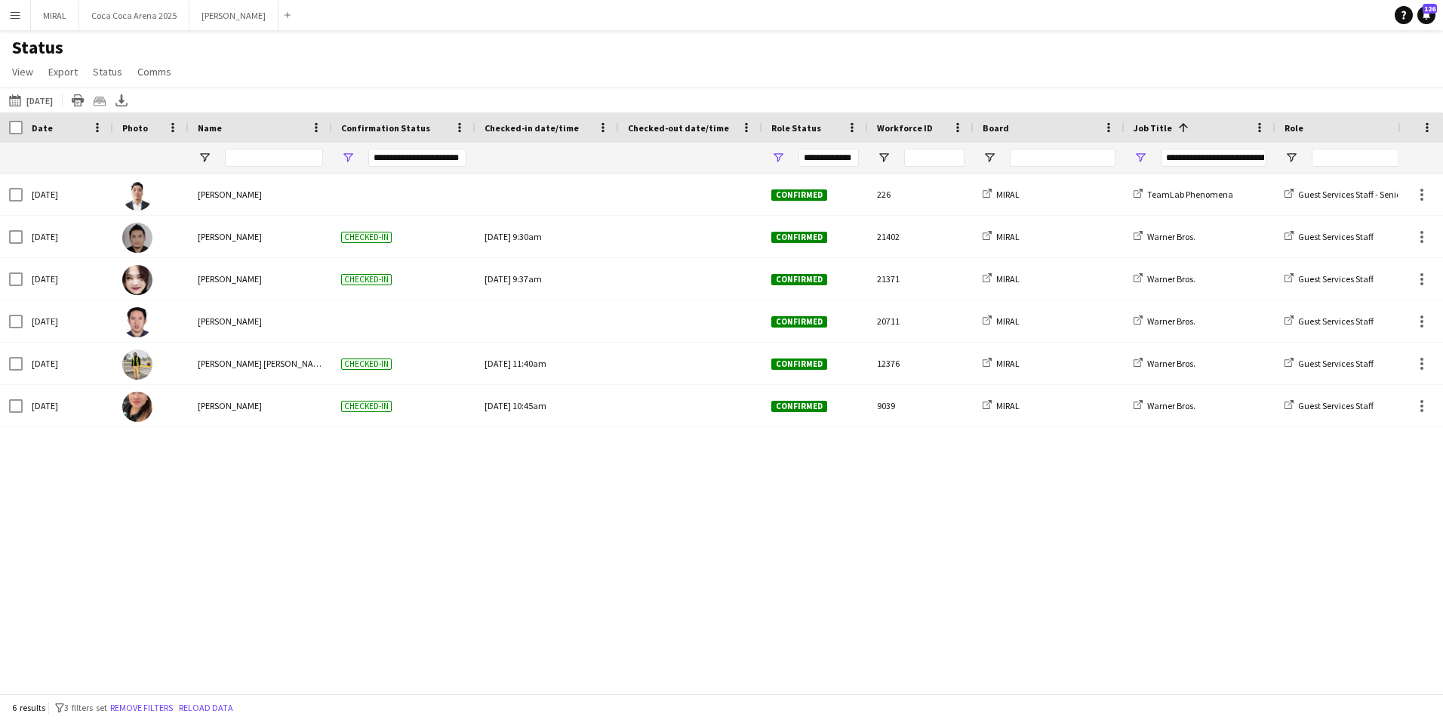
click at [560, 35] on main "Status View Views Default view Attendance Report / F1 Attendance Sheet F1 Group…" at bounding box center [721, 364] width 1443 height 669
